Goal: Task Accomplishment & Management: Use online tool/utility

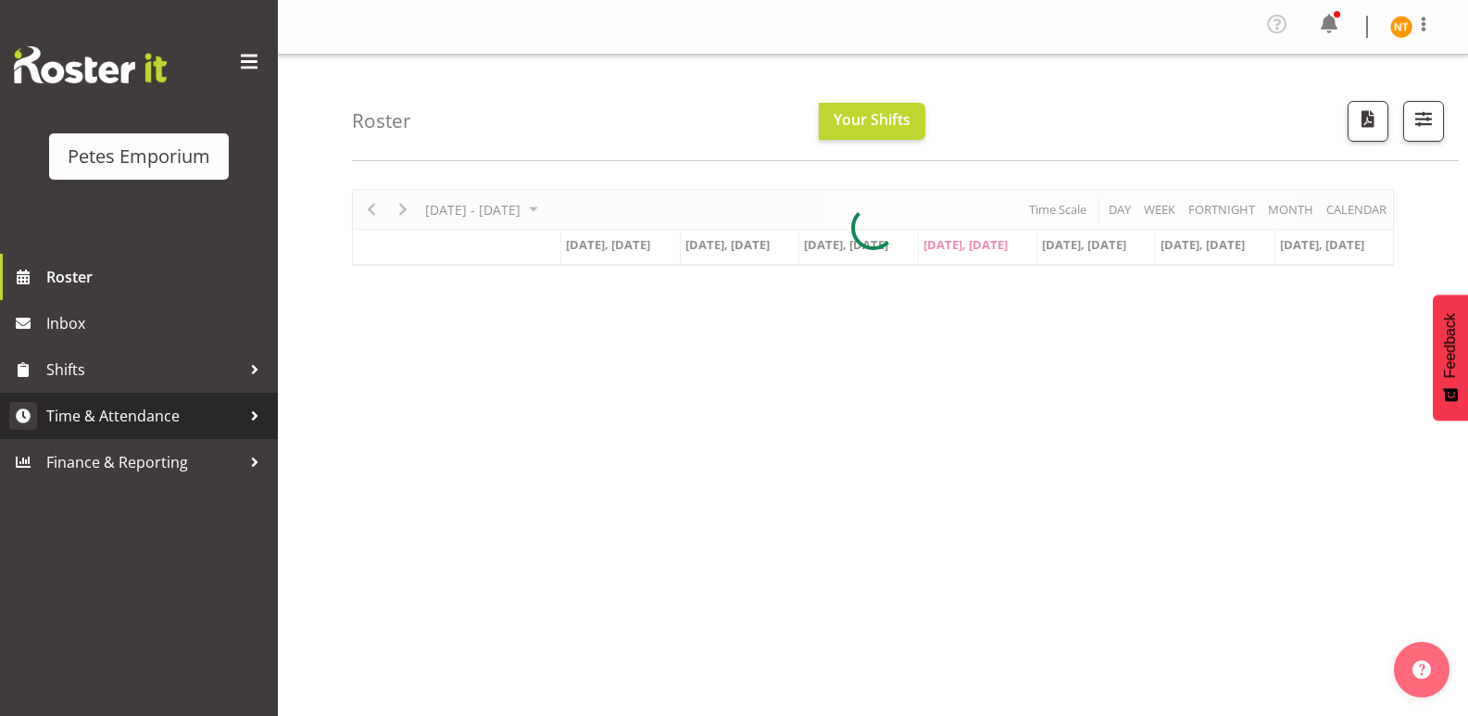
click at [99, 421] on span "Time & Attendance" at bounding box center [143, 416] width 195 height 28
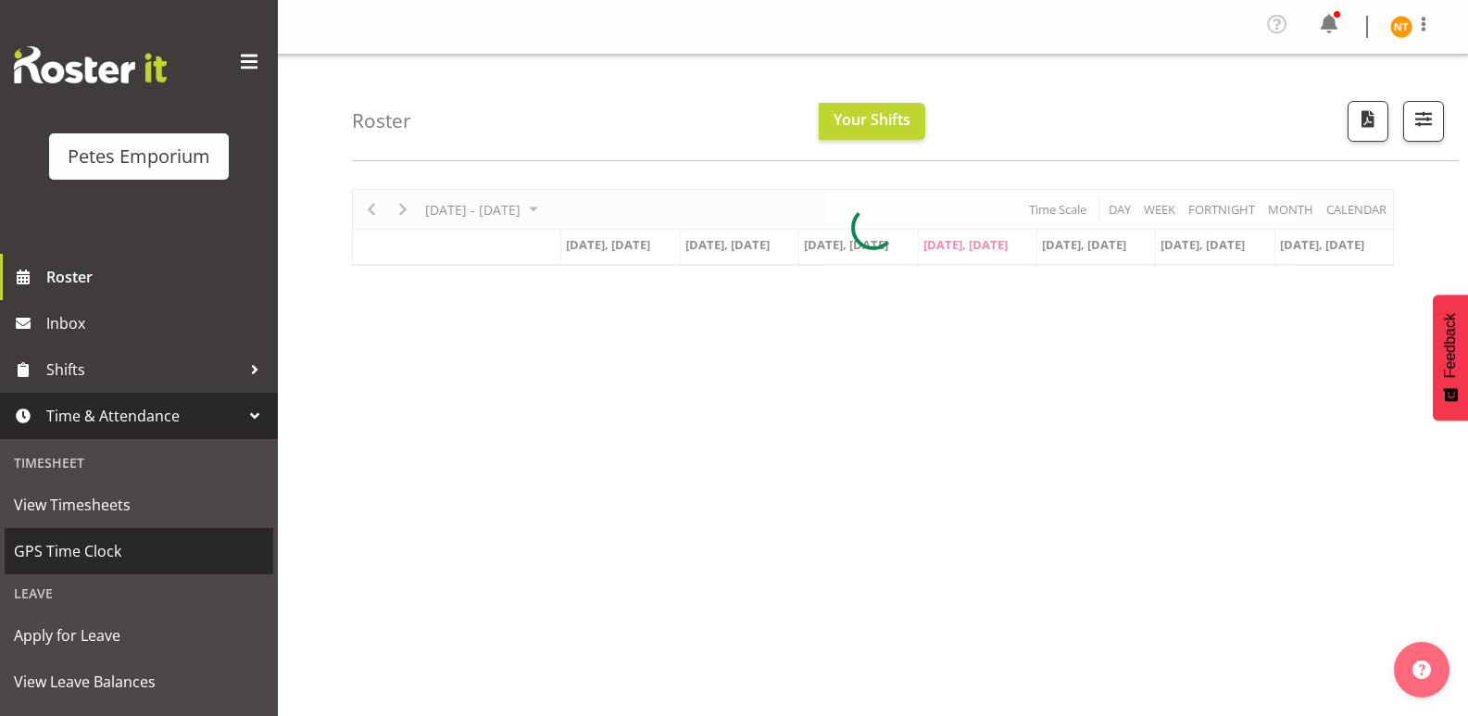
click at [75, 546] on span "GPS Time Clock" at bounding box center [139, 551] width 250 height 28
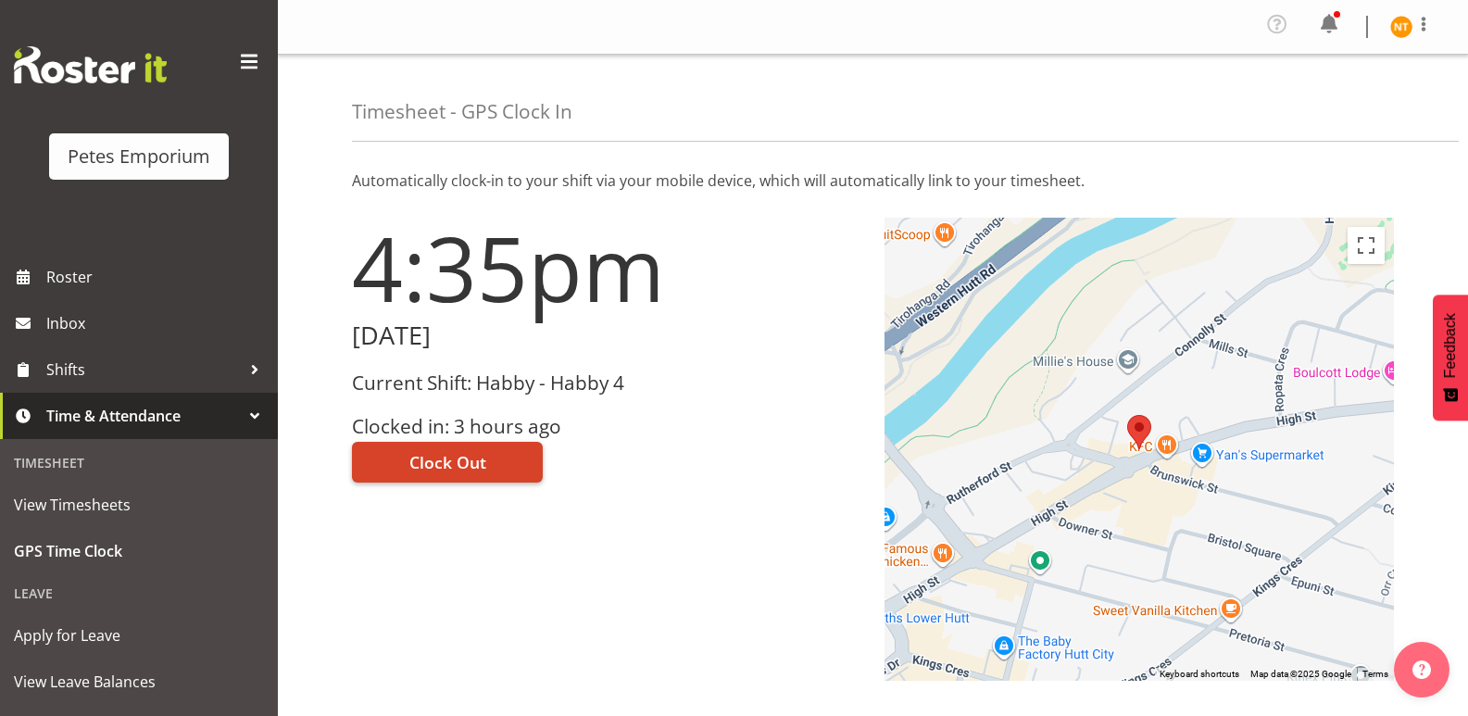
click at [436, 461] on span "Clock Out" at bounding box center [447, 462] width 77 height 24
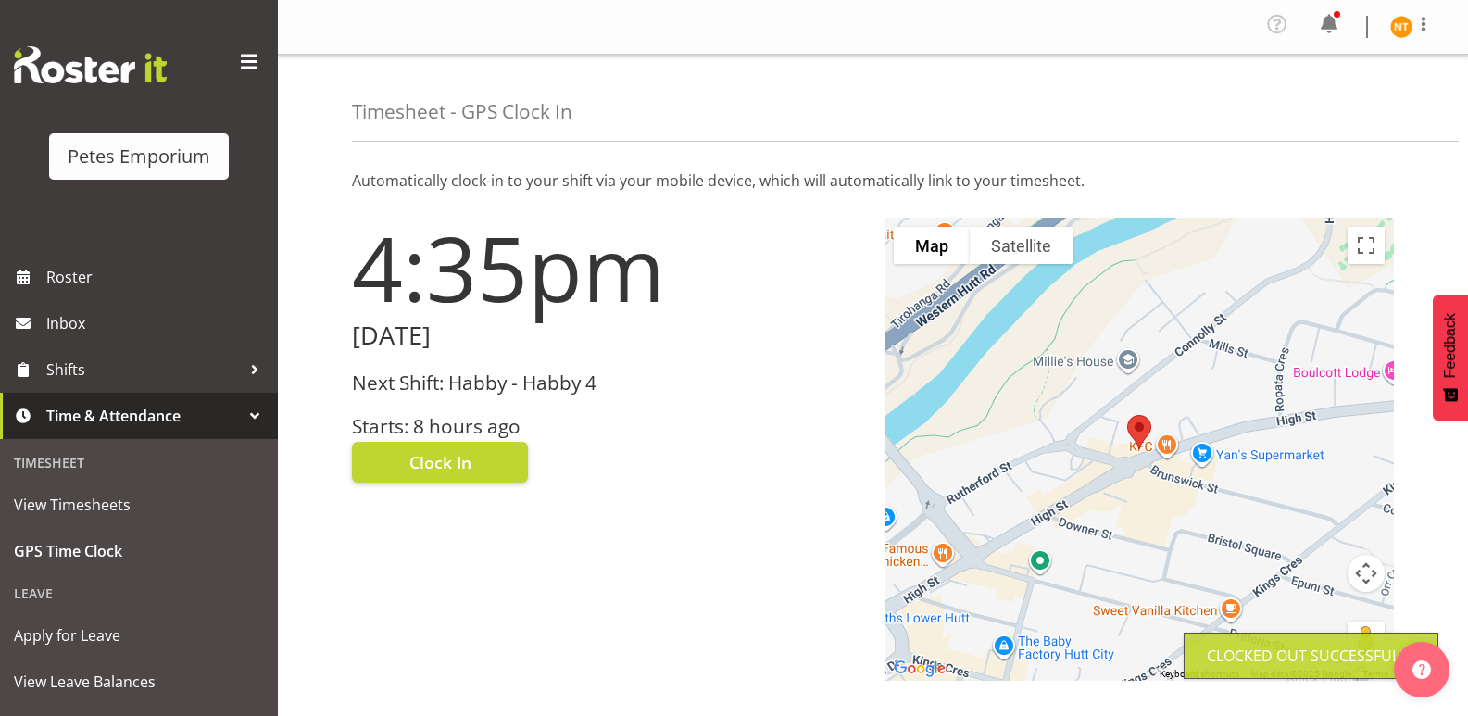
click at [1391, 26] on img at bounding box center [1402, 27] width 22 height 22
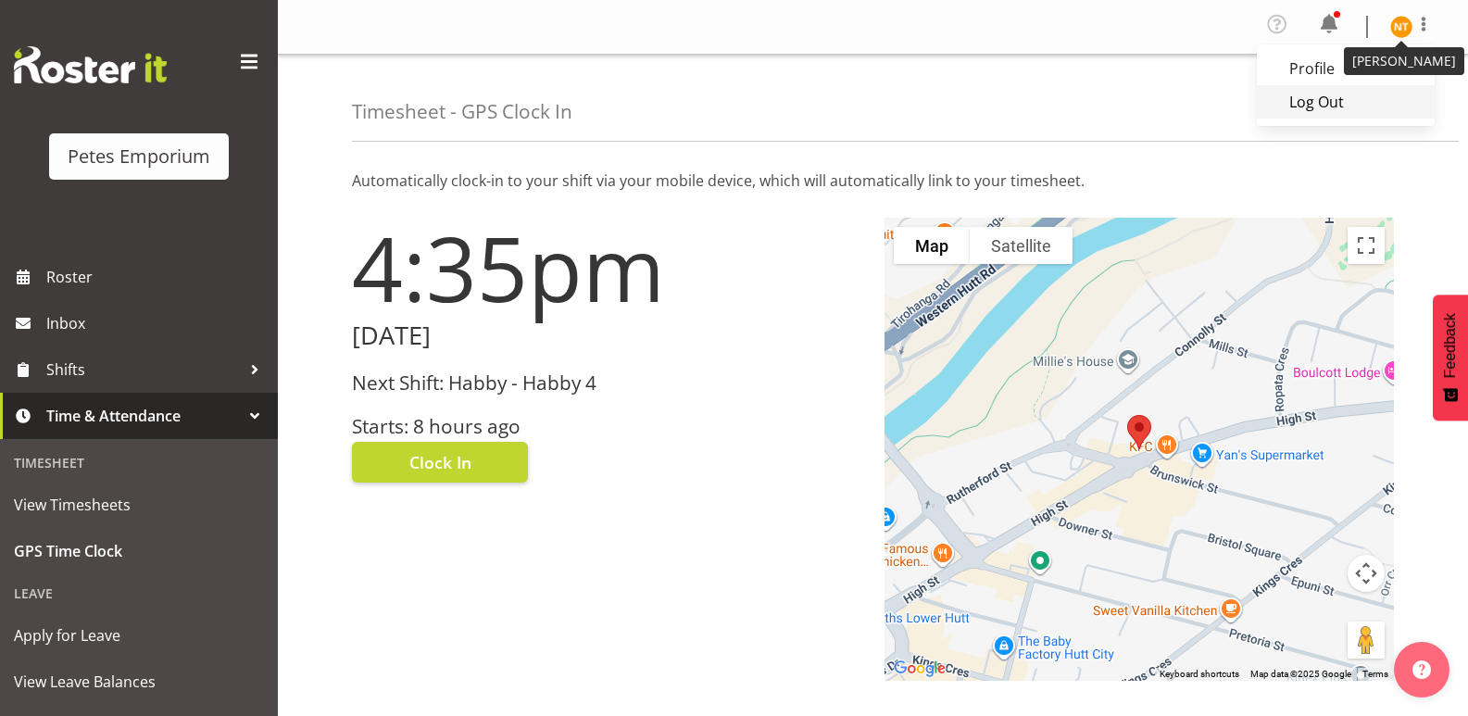
click at [1301, 102] on link "Log Out" at bounding box center [1346, 101] width 178 height 33
